Goal: Task Accomplishment & Management: Manage account settings

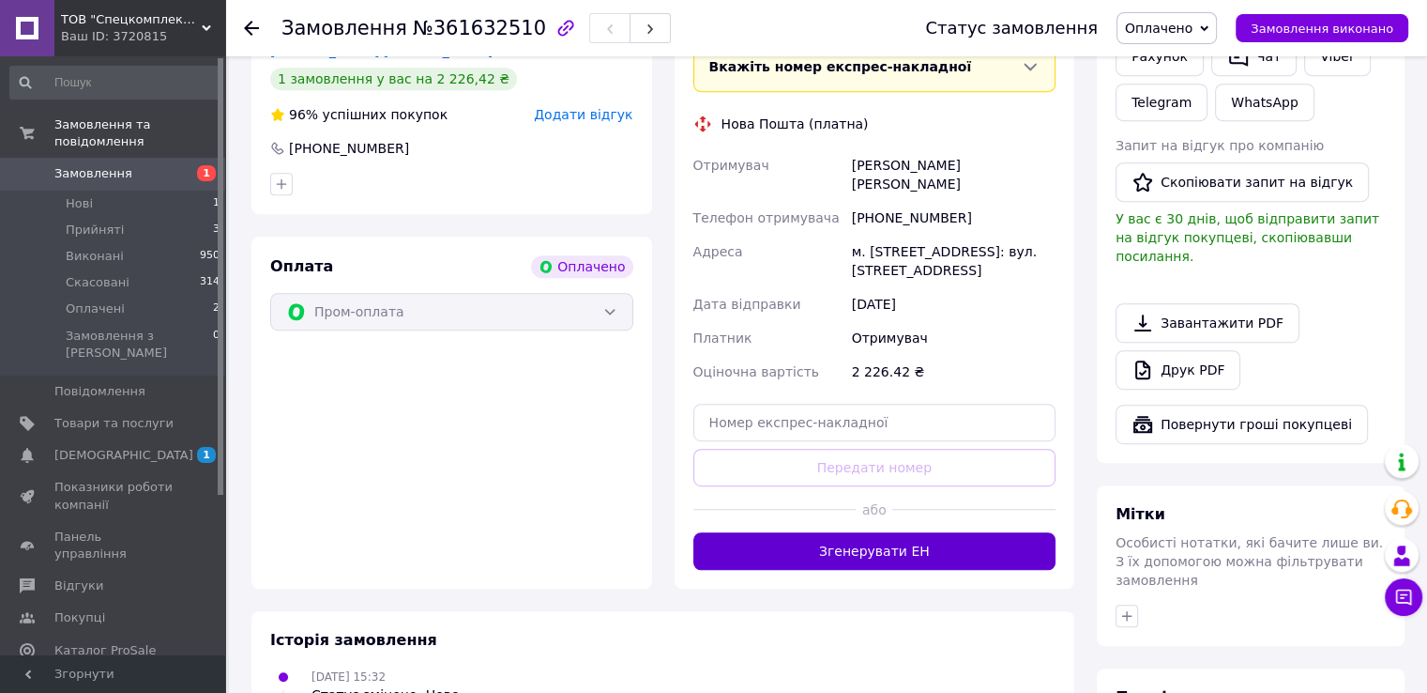
scroll to position [1032, 0]
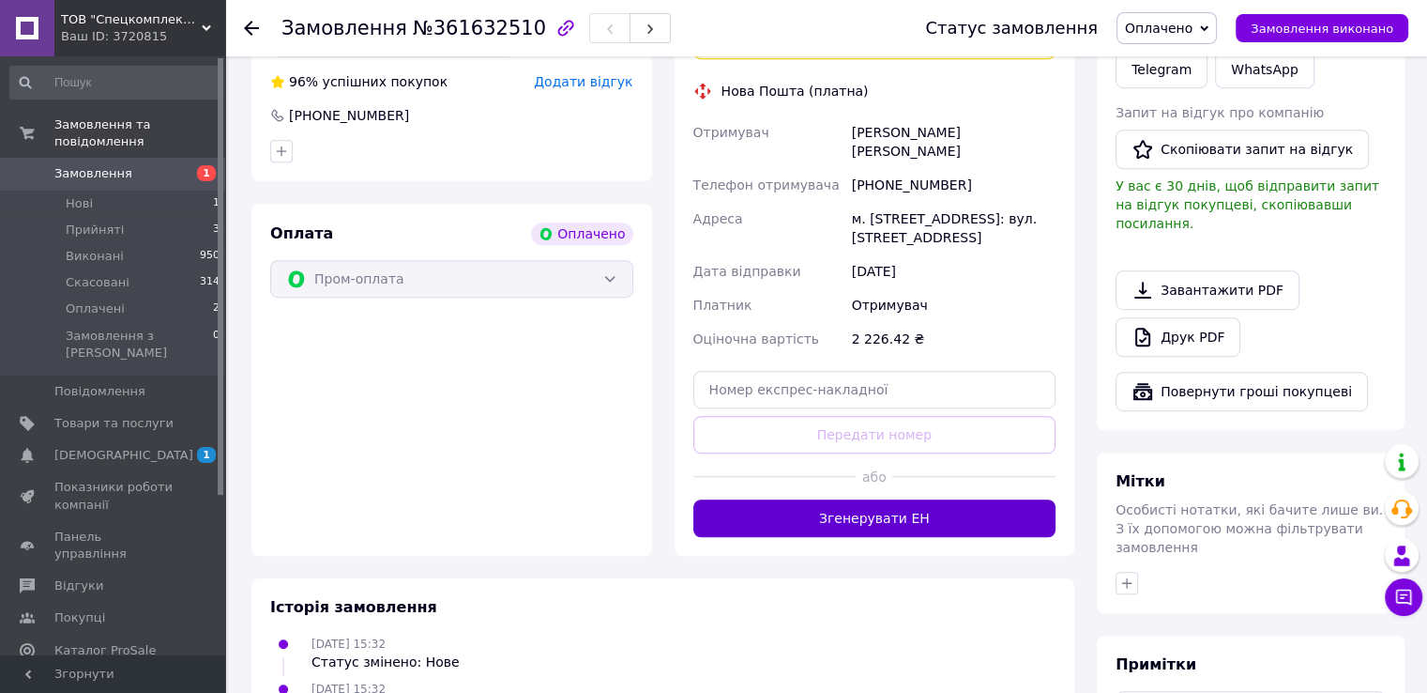
click at [922, 499] on button "Згенерувати ЕН" at bounding box center [875, 518] width 363 height 38
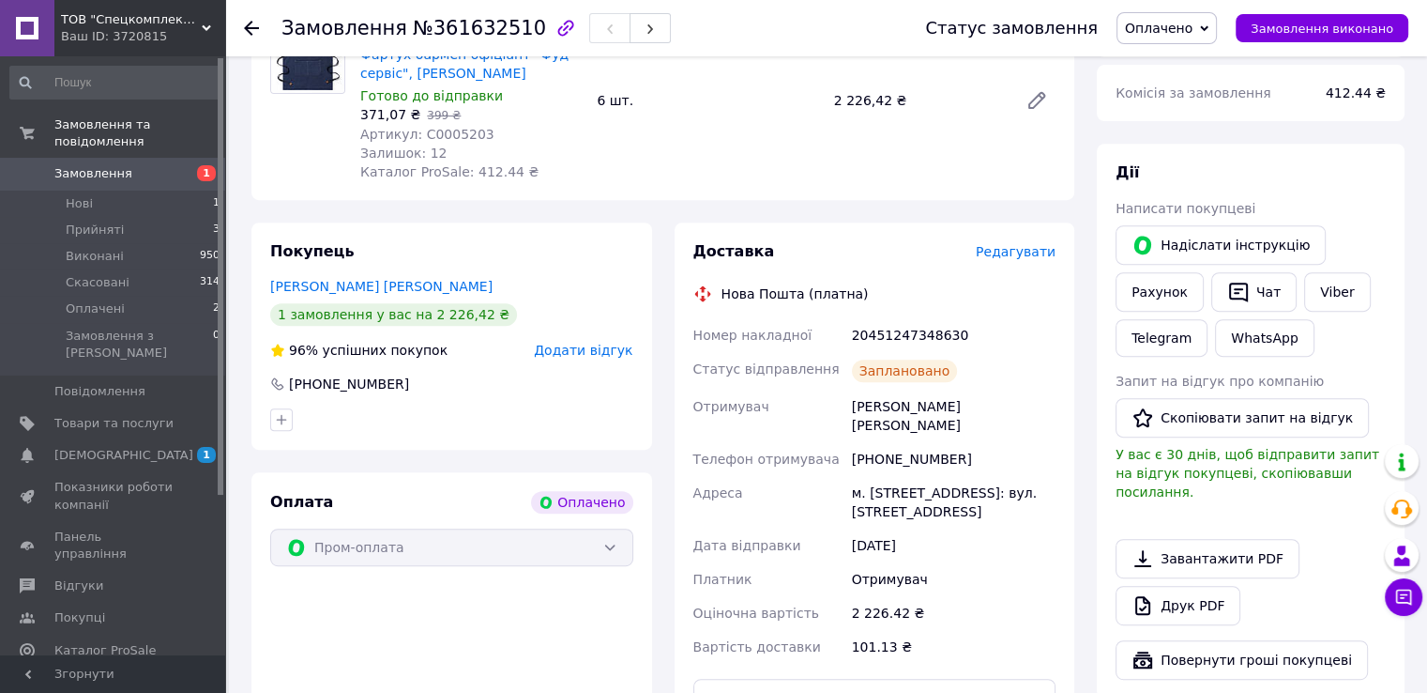
scroll to position [845, 0]
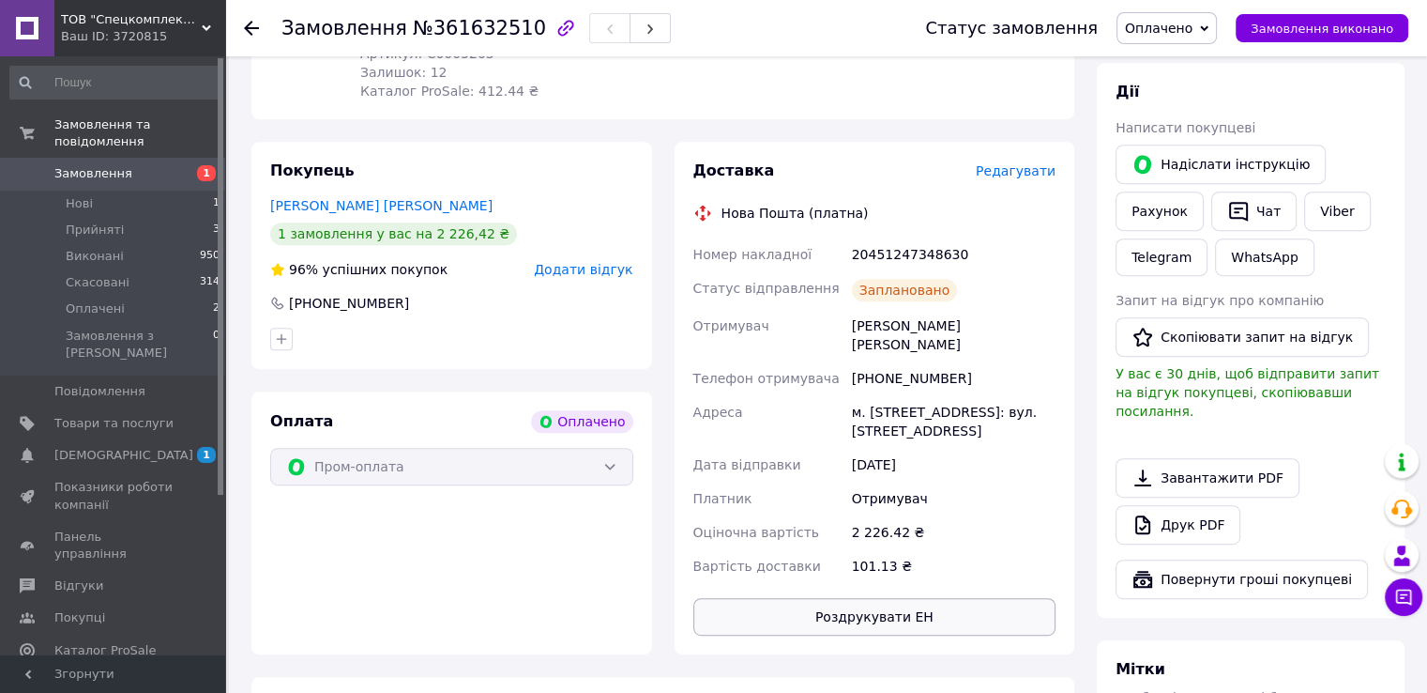
click at [953, 598] on button "Роздрукувати ЕН" at bounding box center [875, 617] width 363 height 38
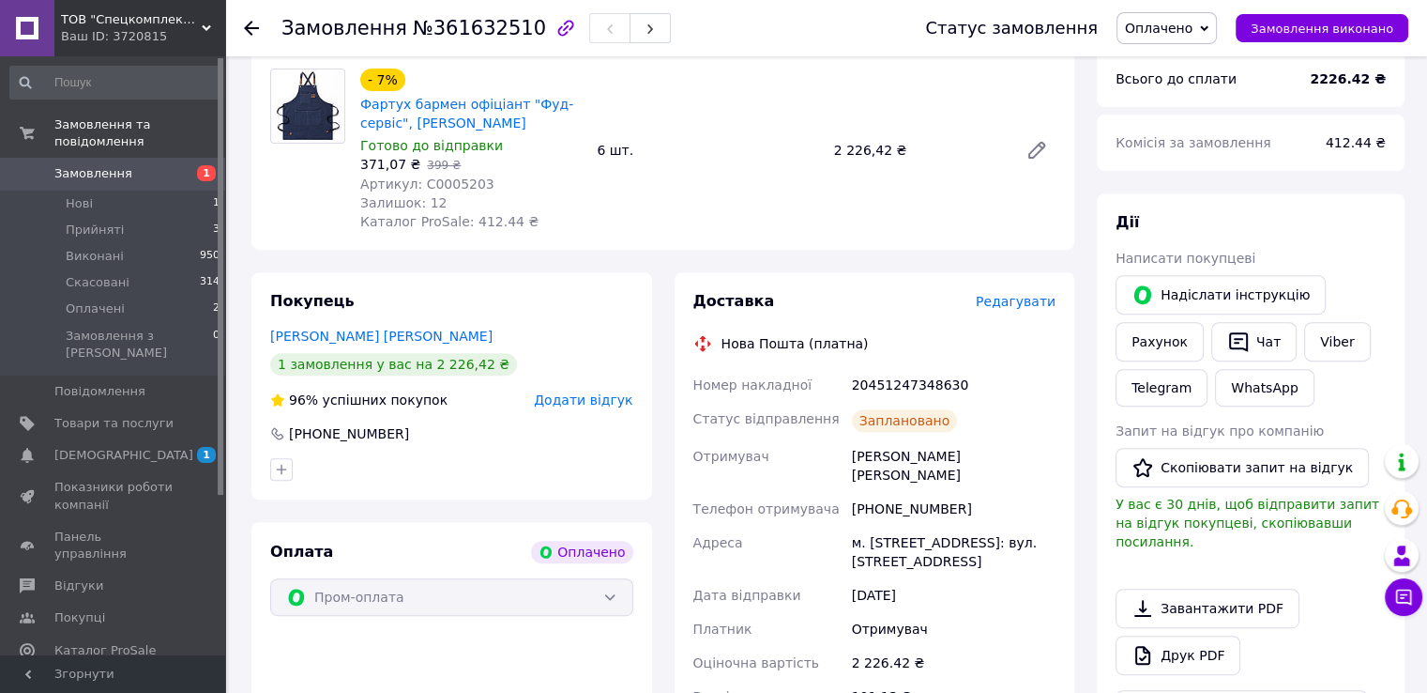
scroll to position [751, 0]
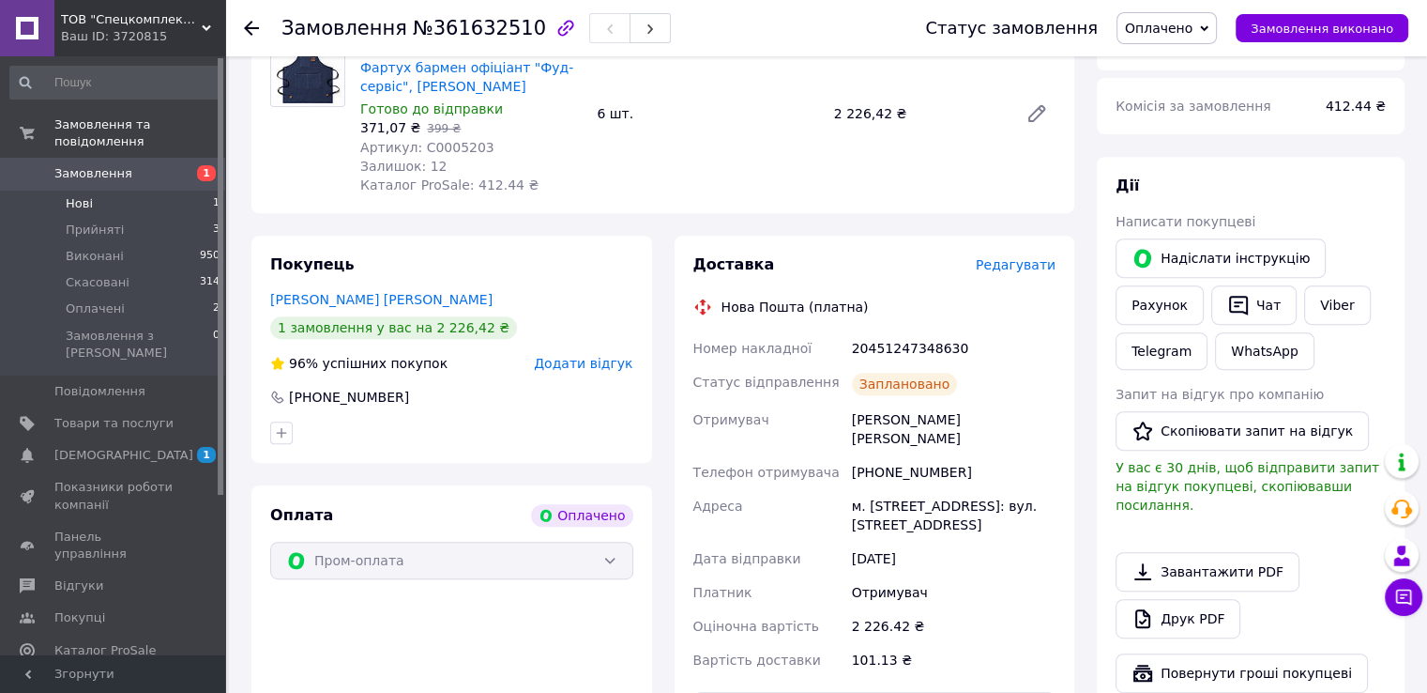
click at [127, 191] on li "Нові 1" at bounding box center [115, 204] width 231 height 26
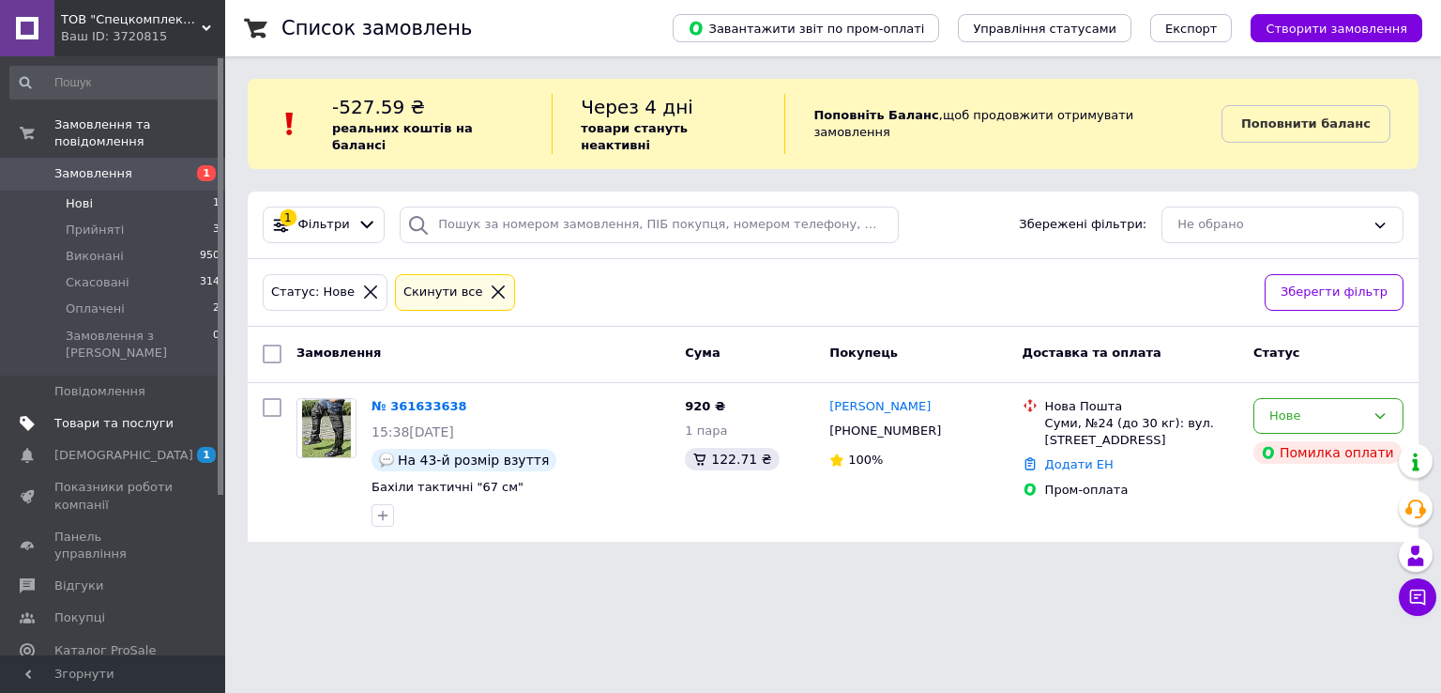
click at [128, 407] on link "Товари та послуги" at bounding box center [115, 423] width 231 height 32
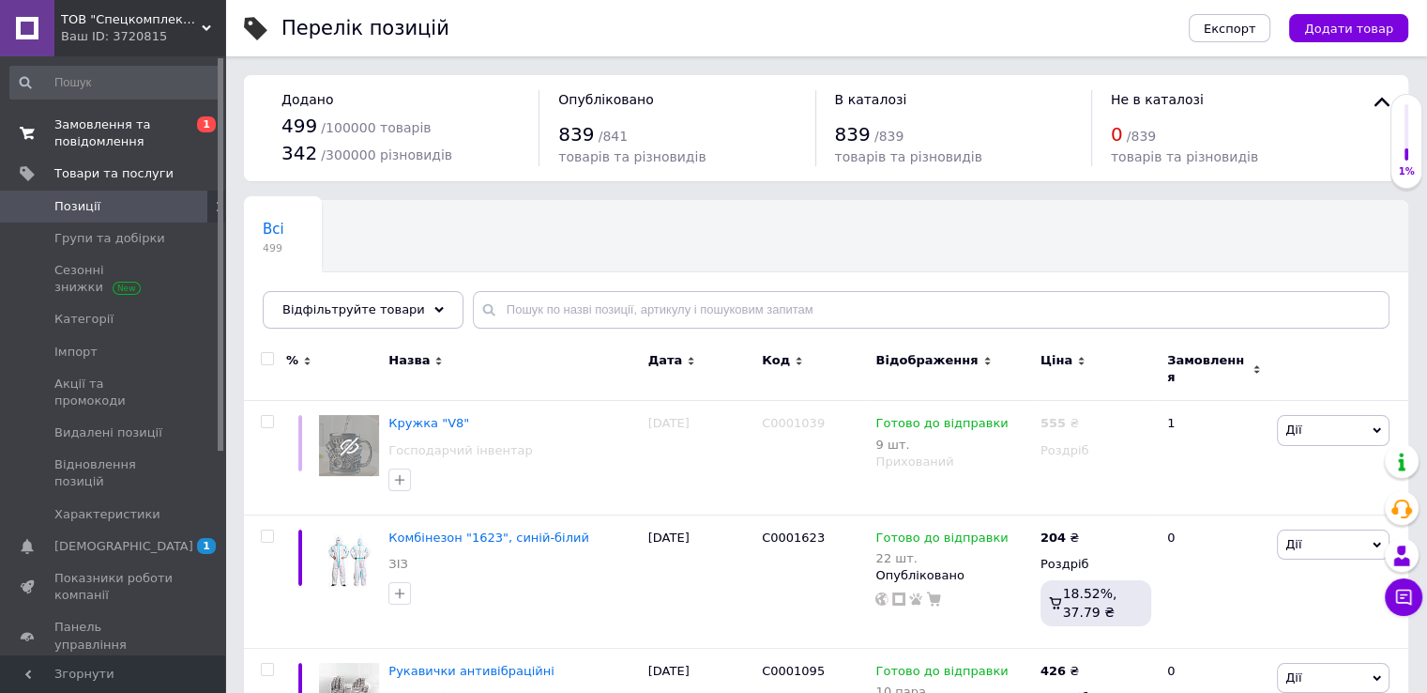
click at [143, 128] on span "Замовлення та повідомлення" at bounding box center [113, 133] width 119 height 34
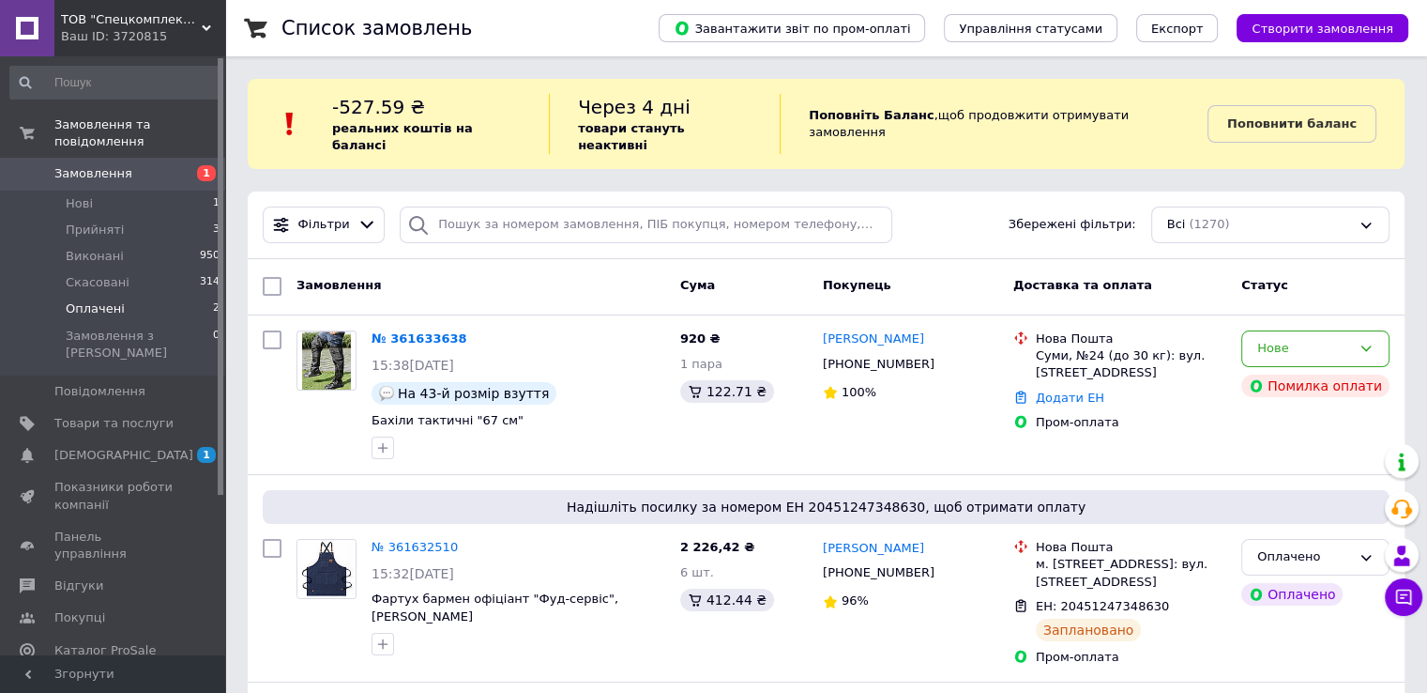
click at [156, 296] on li "Оплачені 2" at bounding box center [115, 309] width 231 height 26
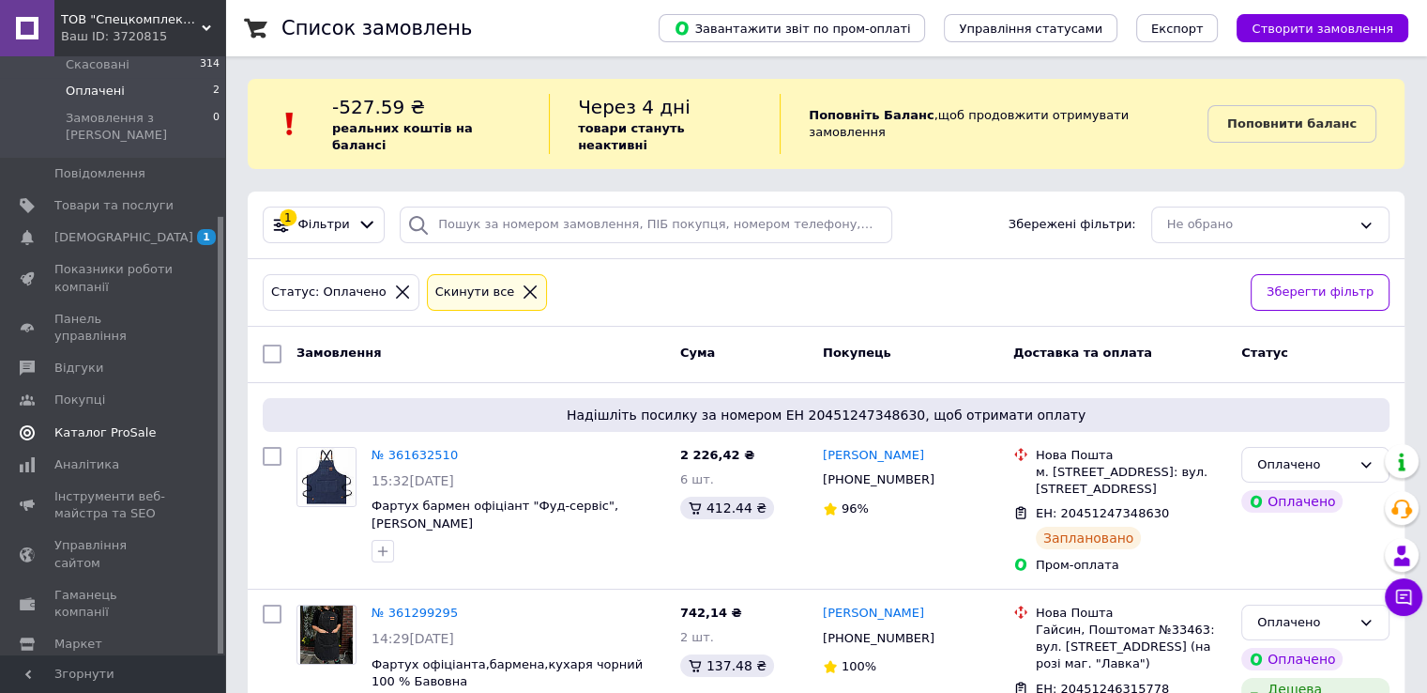
click at [122, 424] on span "Каталог ProSale" at bounding box center [104, 432] width 101 height 17
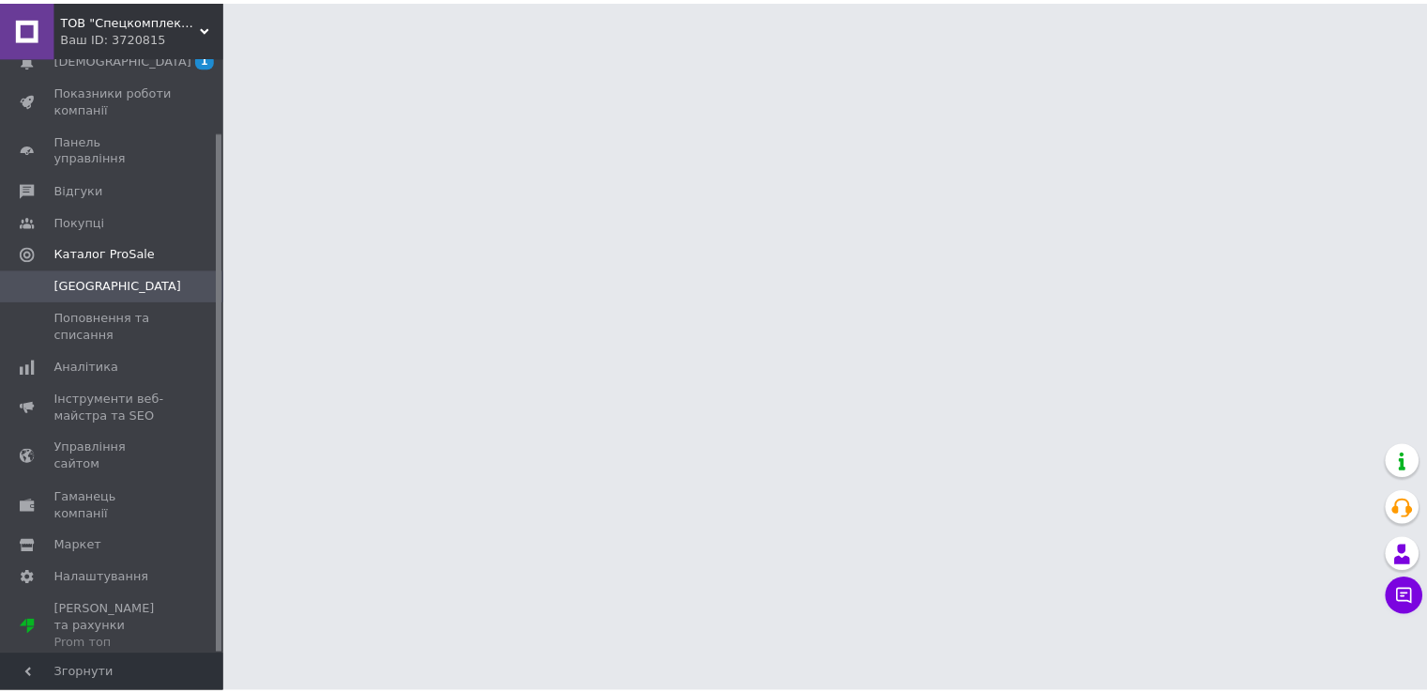
scroll to position [84, 0]
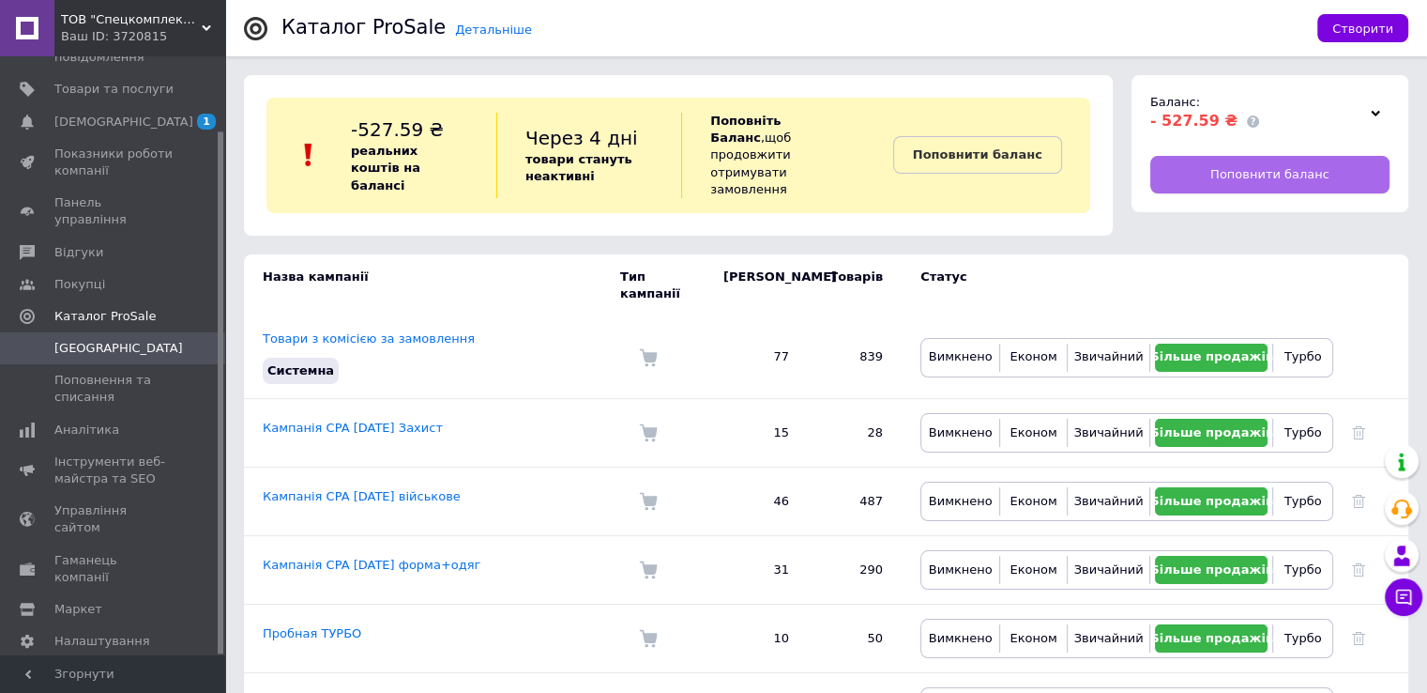
click at [1251, 173] on span "Поповнити баланс" at bounding box center [1270, 174] width 119 height 17
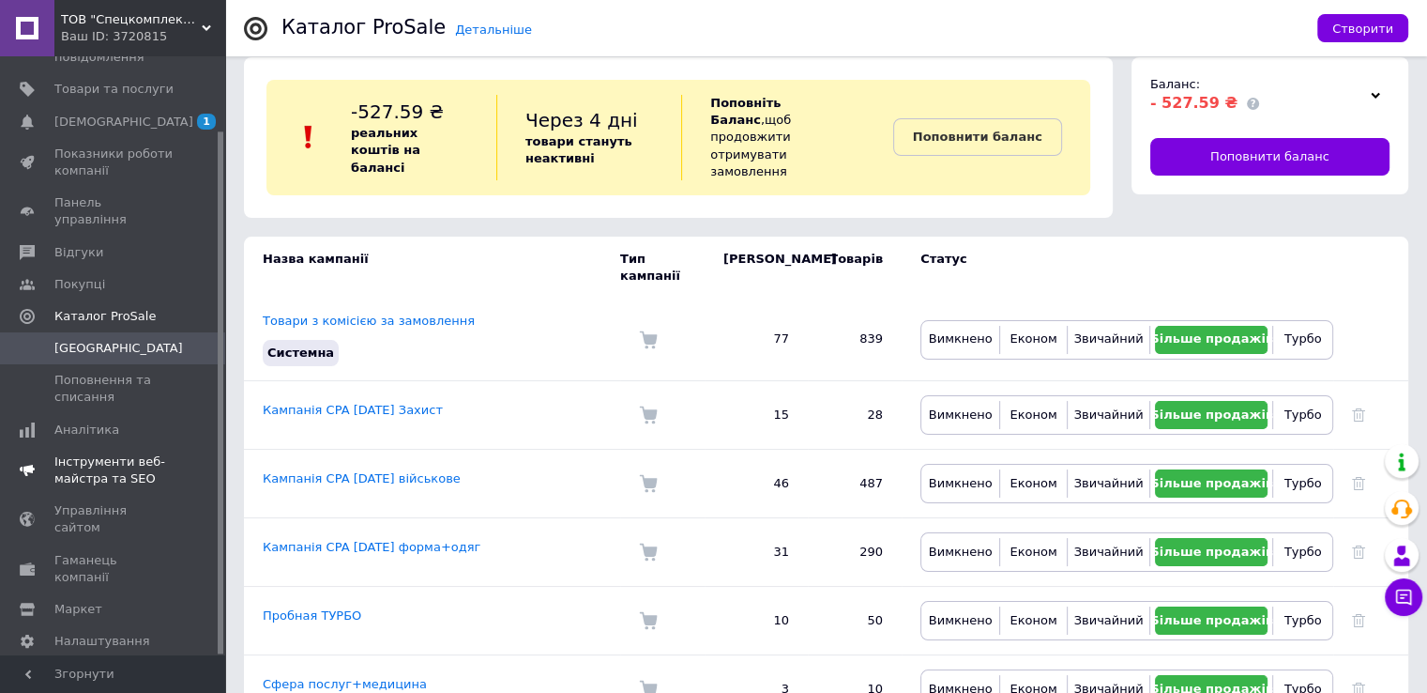
scroll to position [23, 0]
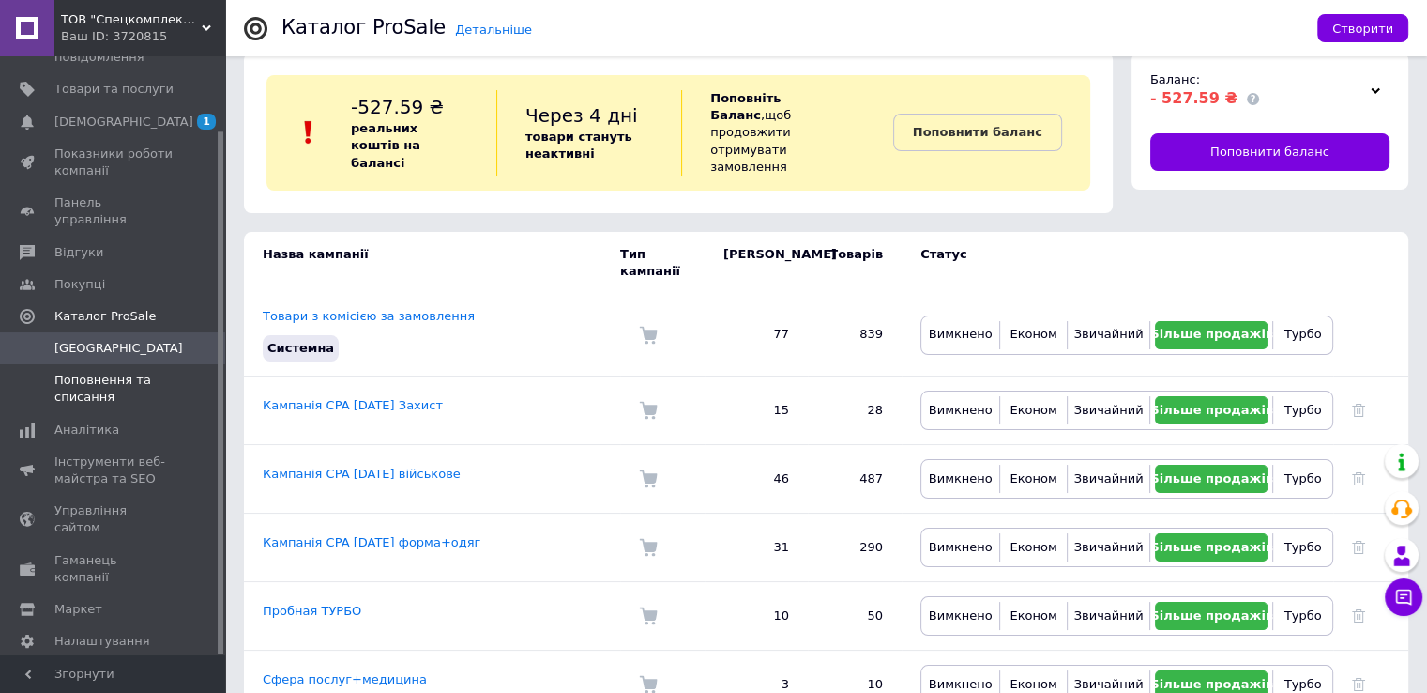
click at [131, 373] on span "Поповнення та списання" at bounding box center [113, 389] width 119 height 34
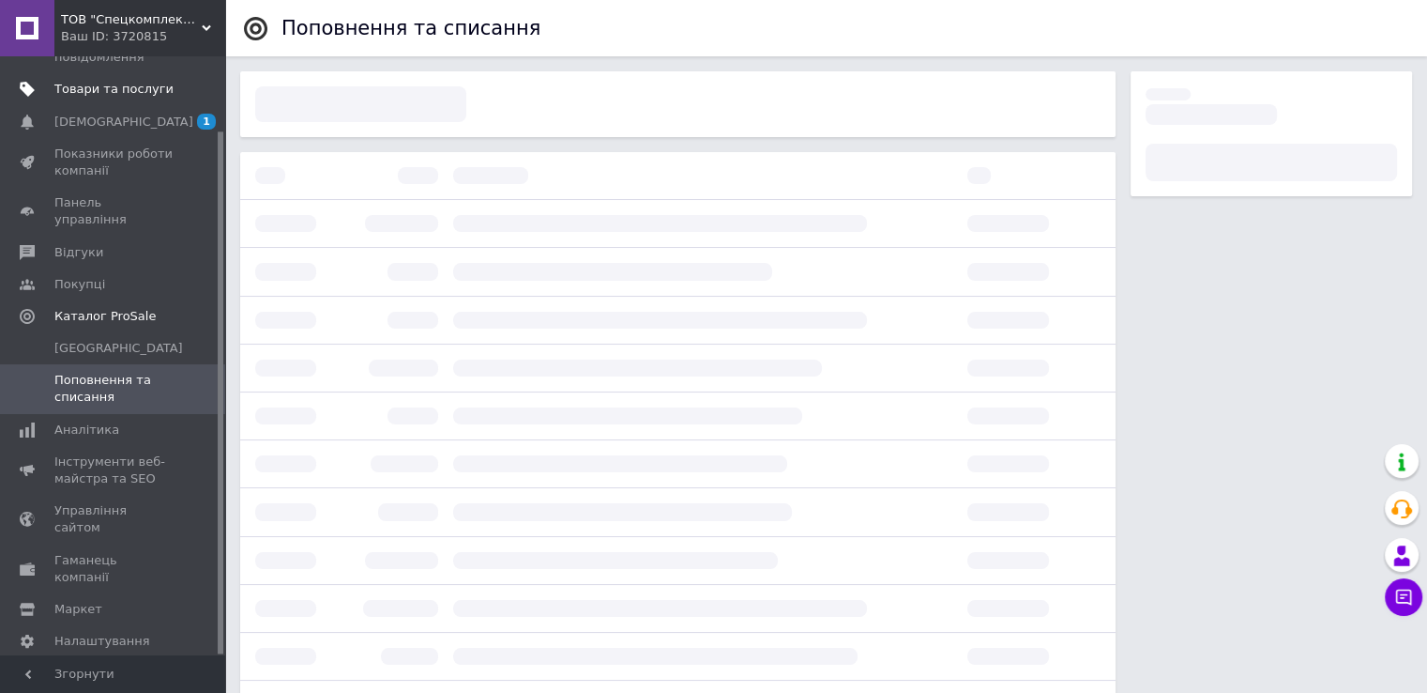
click at [102, 91] on span "Товари та послуги" at bounding box center [113, 89] width 119 height 17
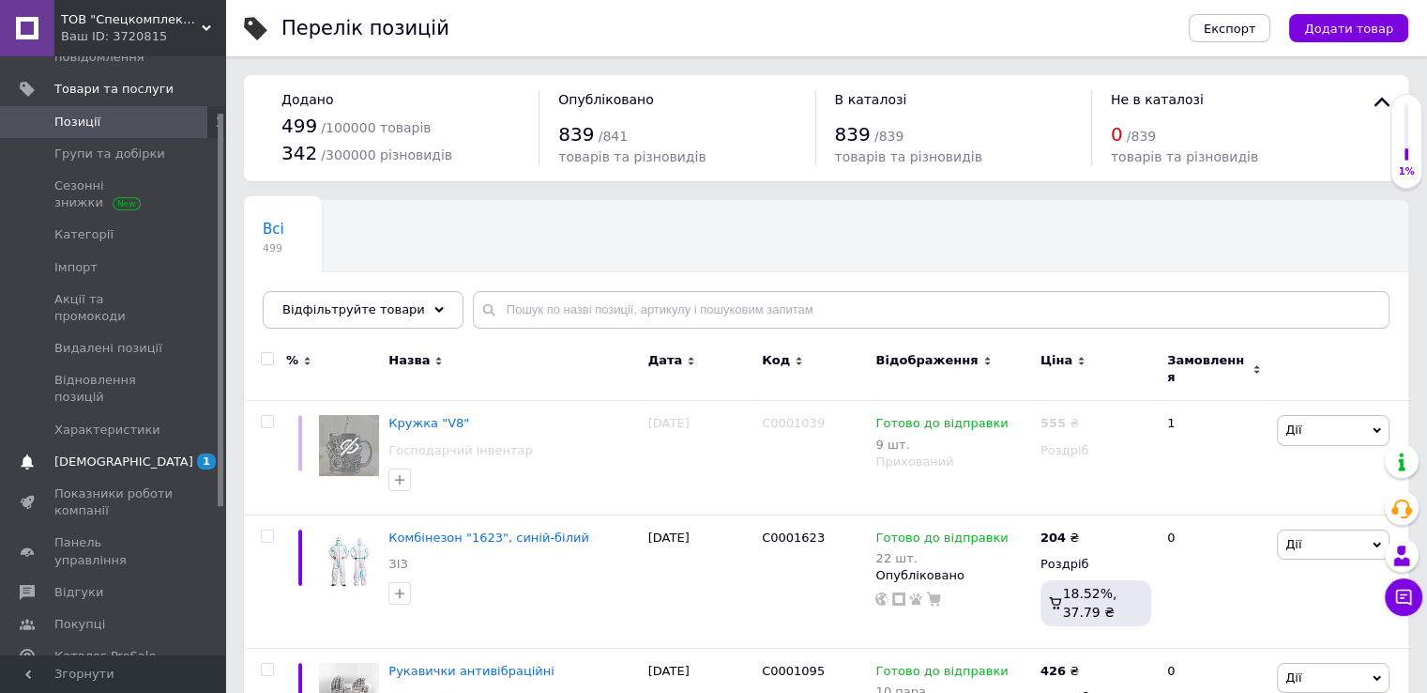
click at [104, 453] on span "[DEMOGRAPHIC_DATA]" at bounding box center [123, 461] width 139 height 17
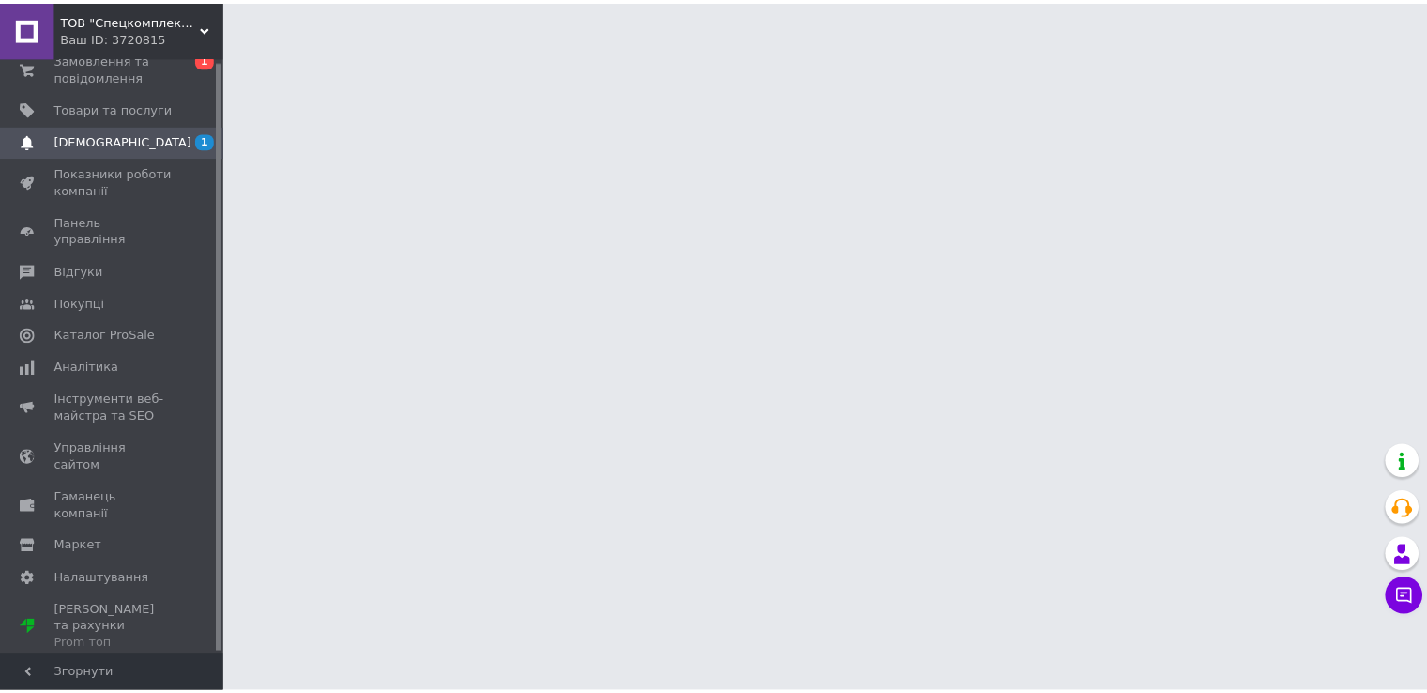
scroll to position [3, 0]
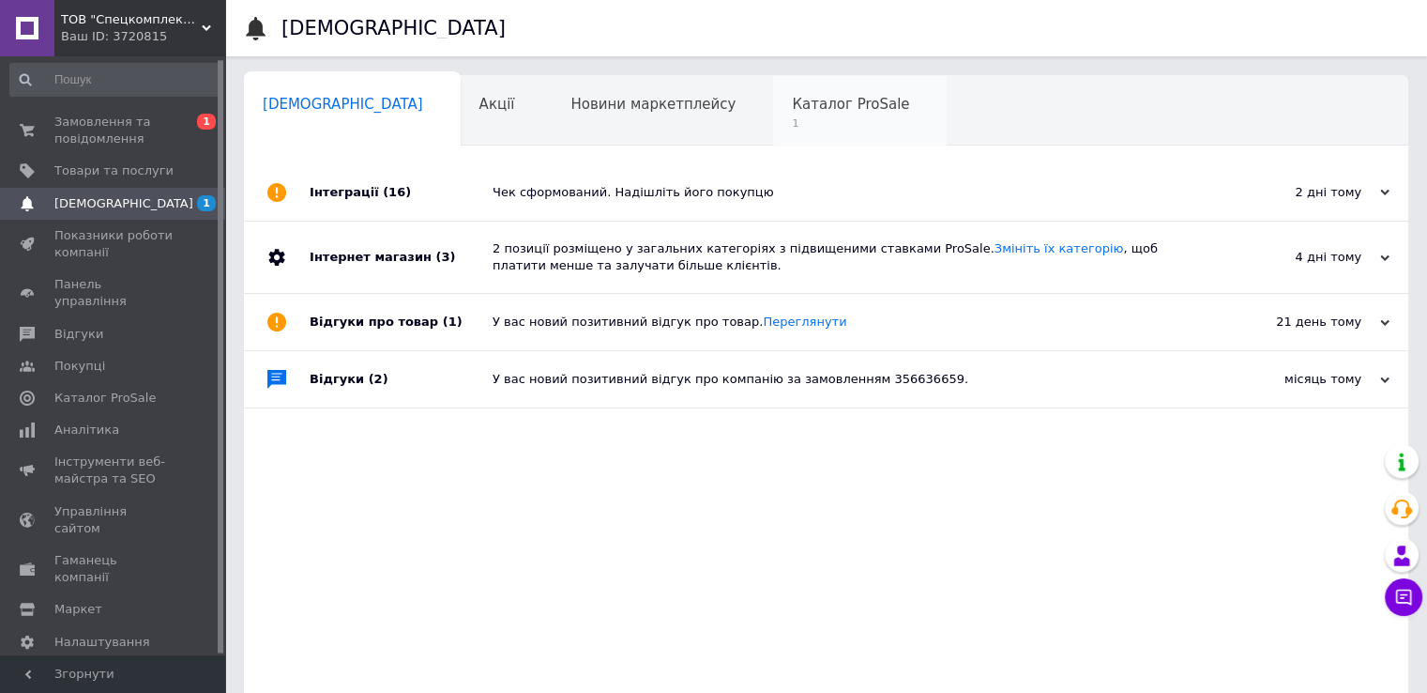
click at [792, 108] on span "Каталог ProSale" at bounding box center [850, 104] width 117 height 17
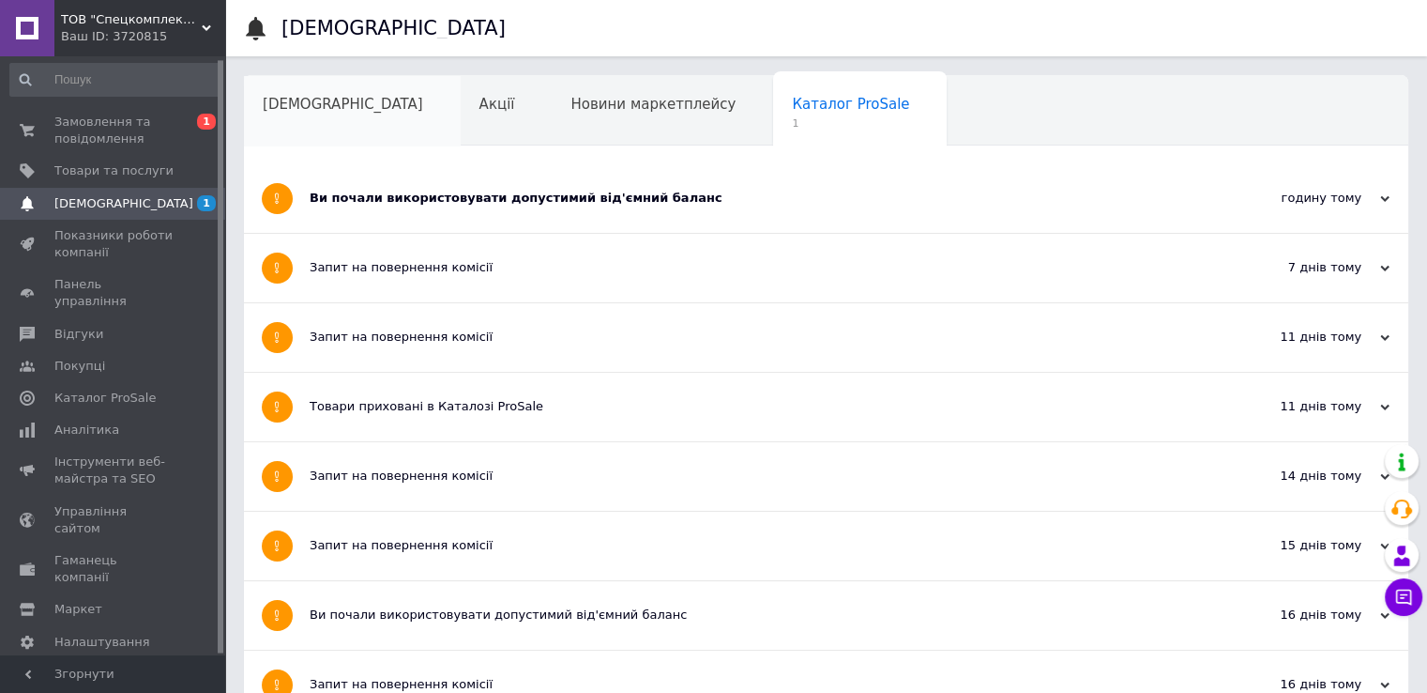
click at [301, 125] on div "[DEMOGRAPHIC_DATA]" at bounding box center [352, 111] width 217 height 71
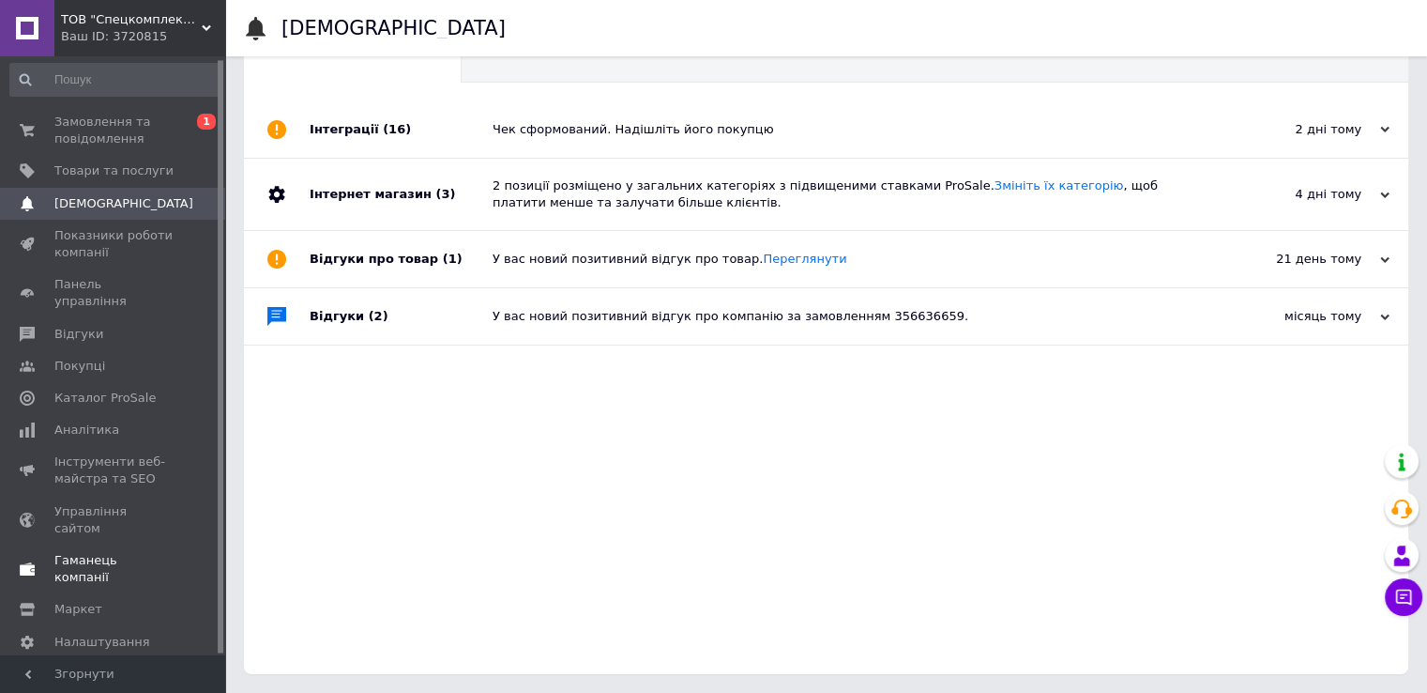
click at [141, 552] on span "Гаманець компанії" at bounding box center [113, 569] width 119 height 34
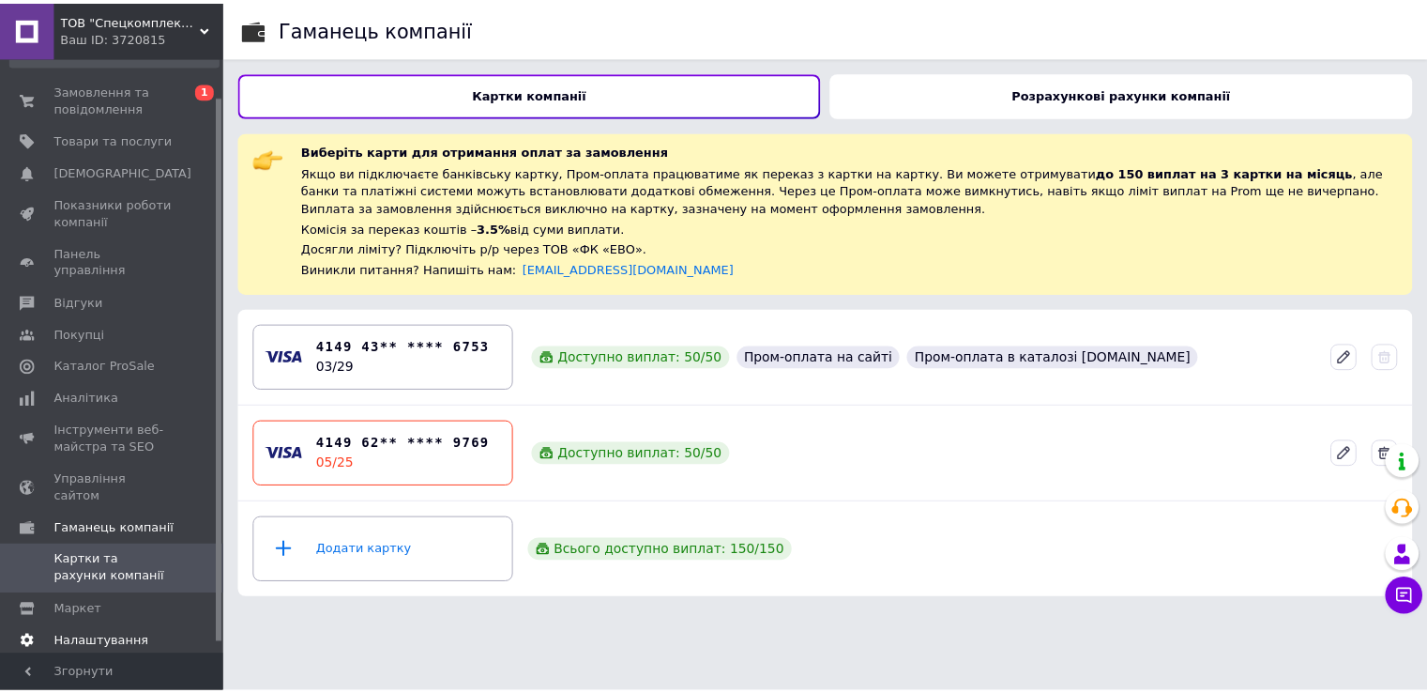
scroll to position [53, 0]
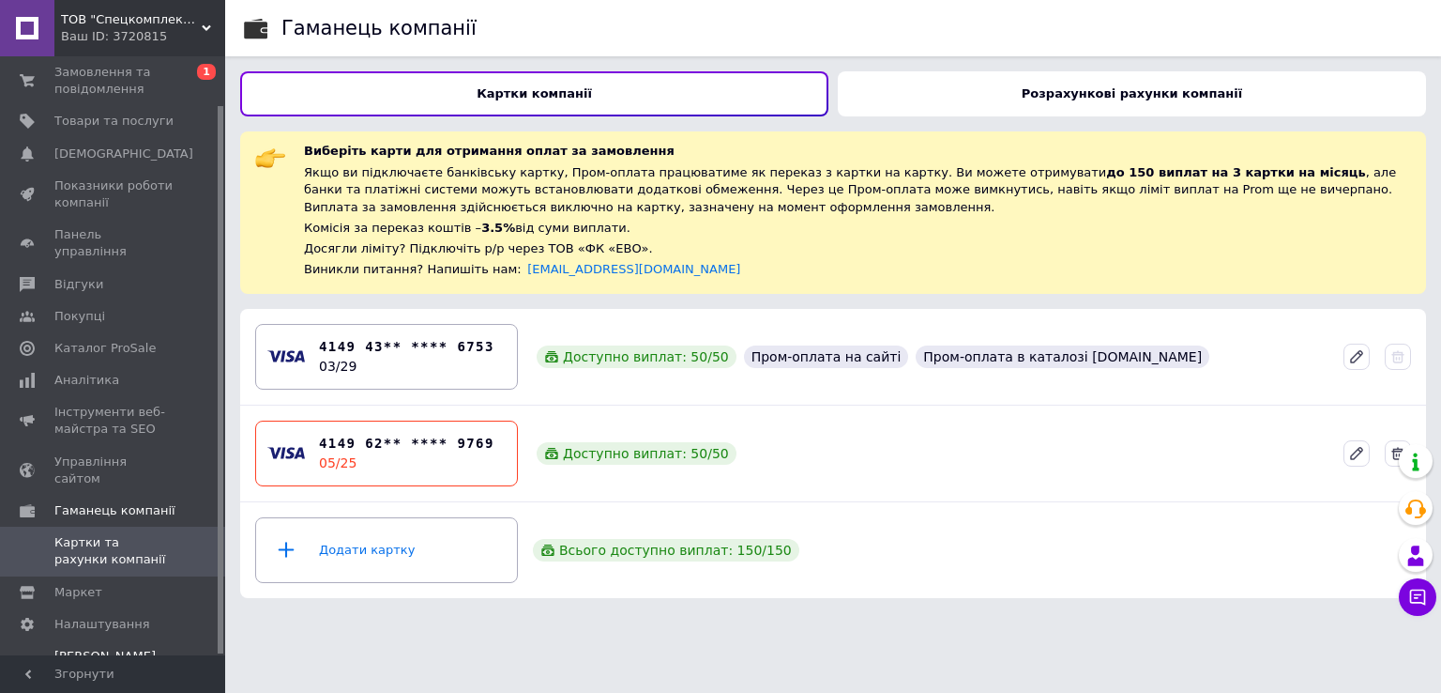
click at [150, 648] on span "[PERSON_NAME] та рахунки Prom топ" at bounding box center [113, 674] width 119 height 52
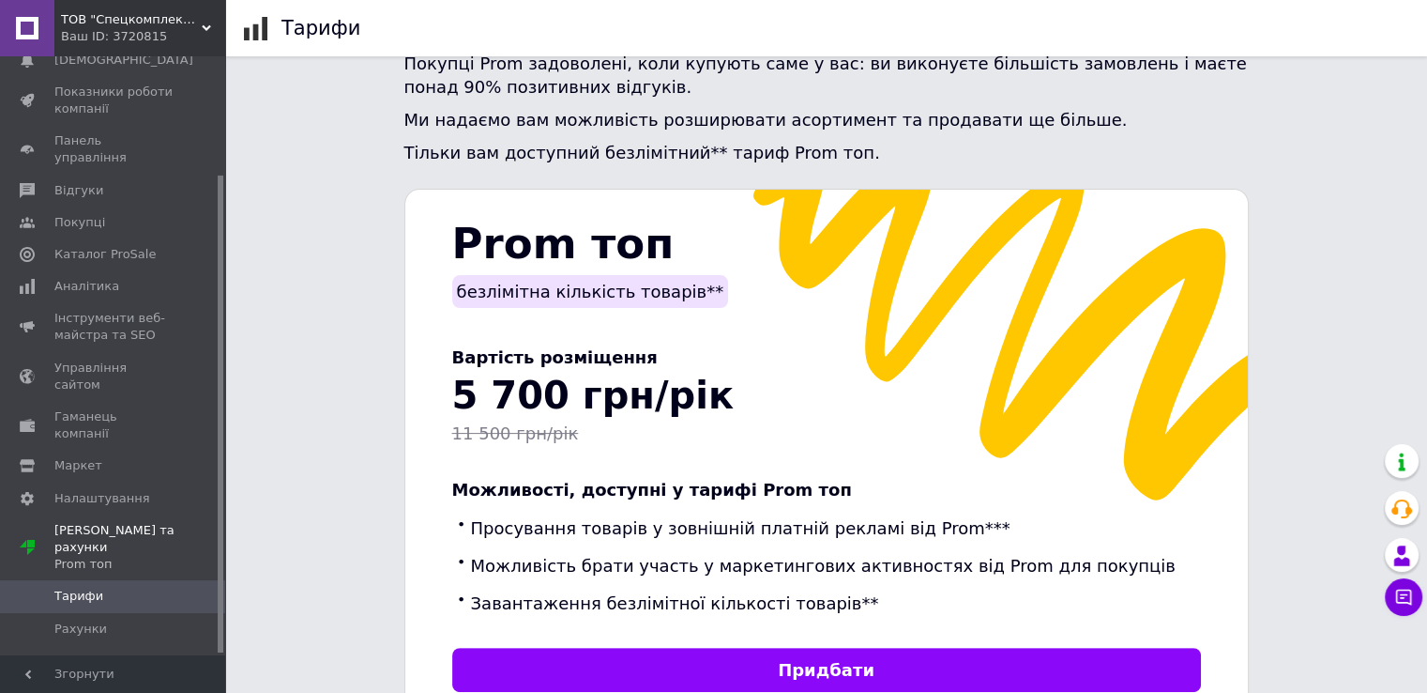
scroll to position [148, 0]
click at [111, 578] on link "Тарифи" at bounding box center [115, 594] width 231 height 32
click at [108, 618] on span "Рахунки" at bounding box center [113, 626] width 119 height 17
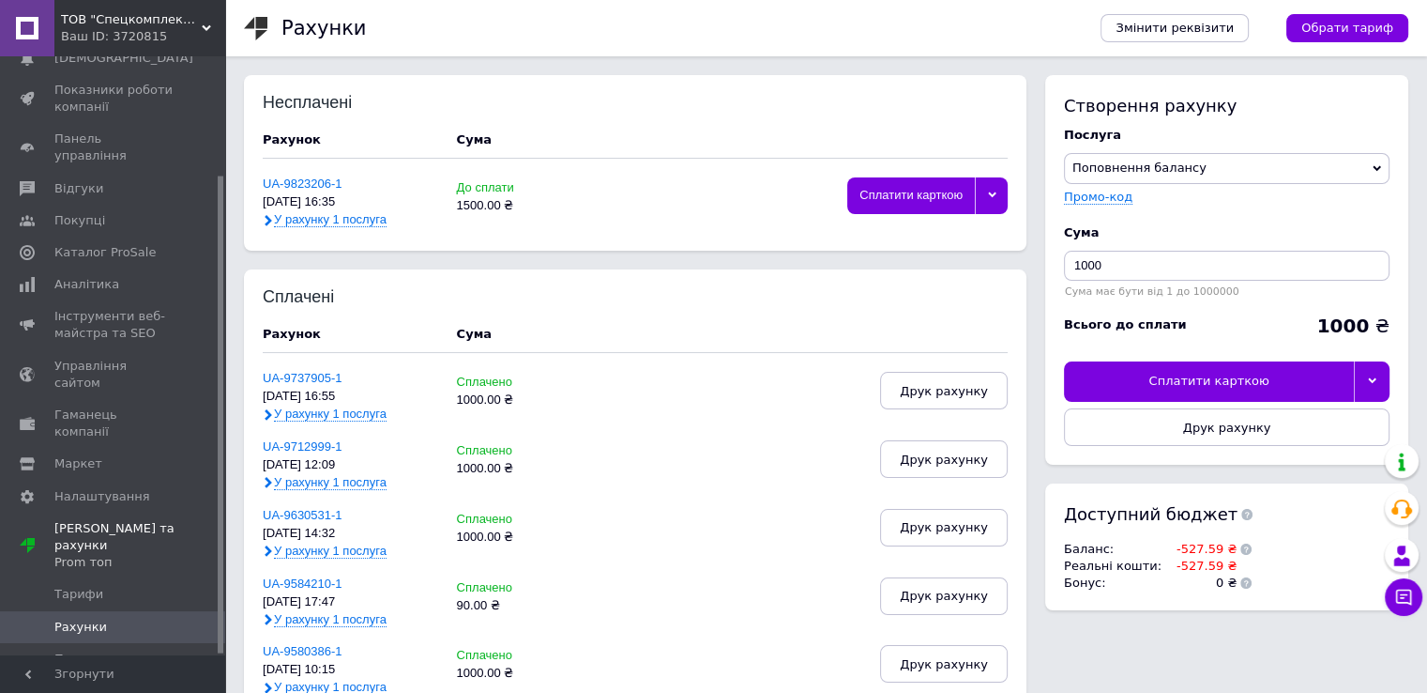
click at [999, 190] on div at bounding box center [991, 195] width 33 height 37
click at [913, 234] on div "Друк рахунку" at bounding box center [928, 239] width 140 height 14
